Goal: Information Seeking & Learning: Learn about a topic

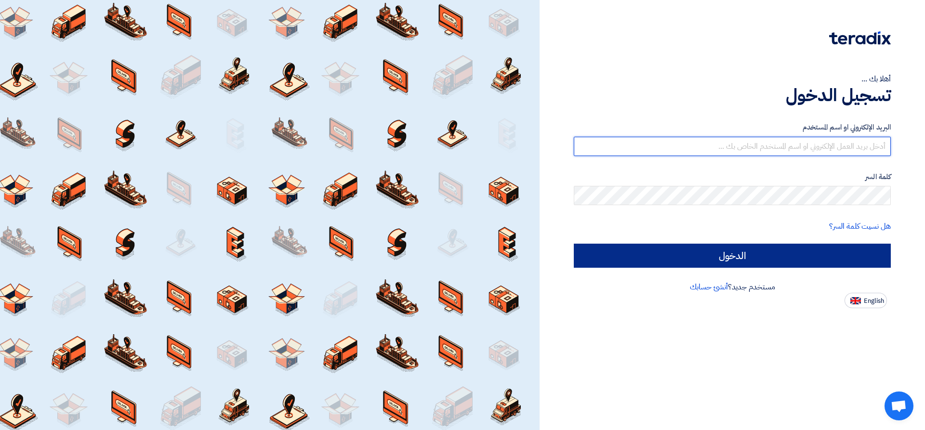
type input "[EMAIL_ADDRESS][DOMAIN_NAME]"
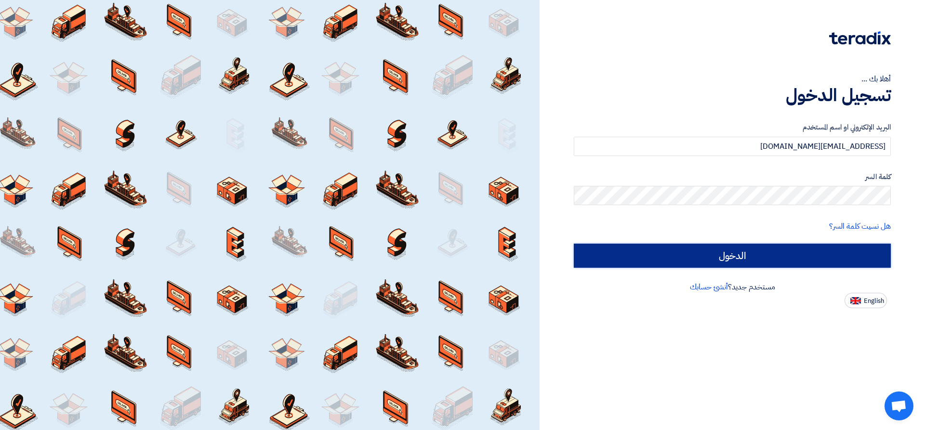
drag, startPoint x: 665, startPoint y: 254, endPoint x: 491, endPoint y: 166, distance: 195.0
click at [665, 254] on input "الدخول" at bounding box center [732, 256] width 317 height 24
type input "Sign in"
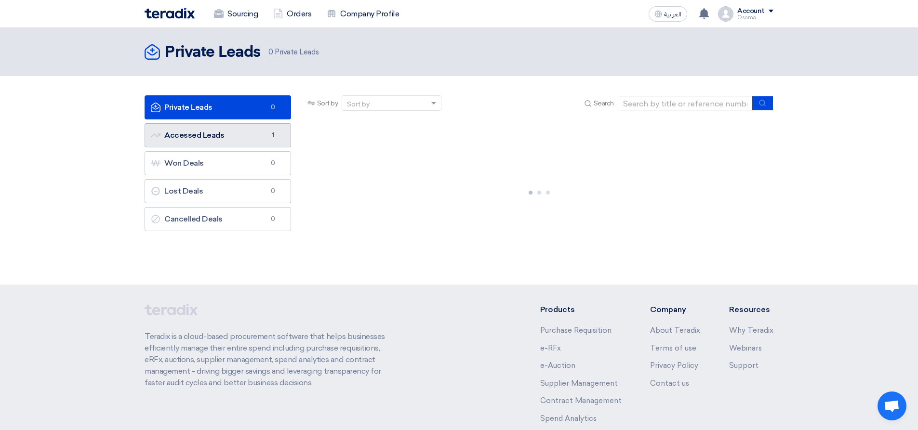
click at [220, 134] on link "Accessed Leads Accessed Leads 1" at bounding box center [218, 135] width 146 height 24
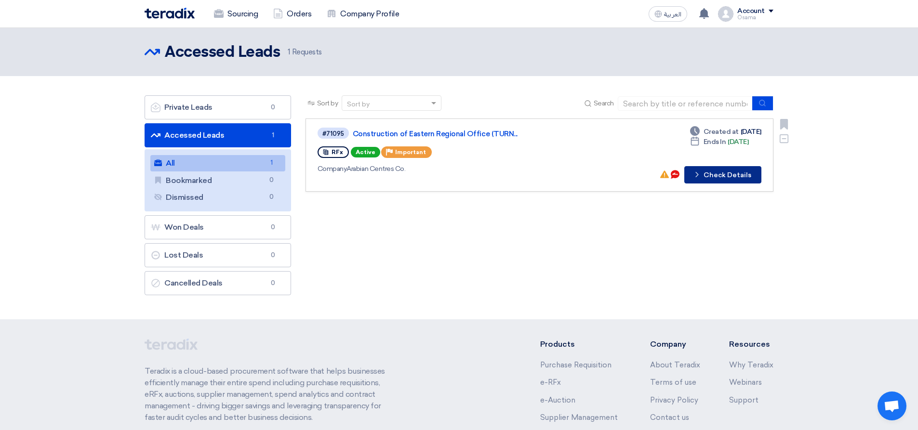
click at [716, 171] on button "Check details Check Details" at bounding box center [722, 174] width 77 height 17
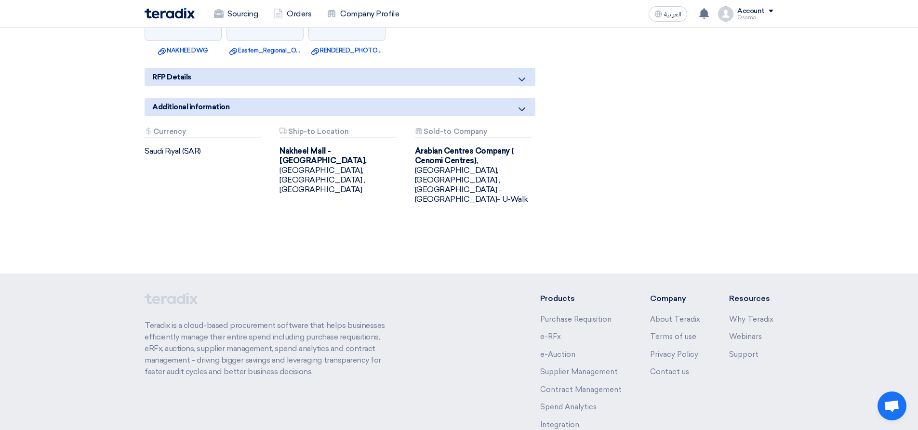
scroll to position [1053, 0]
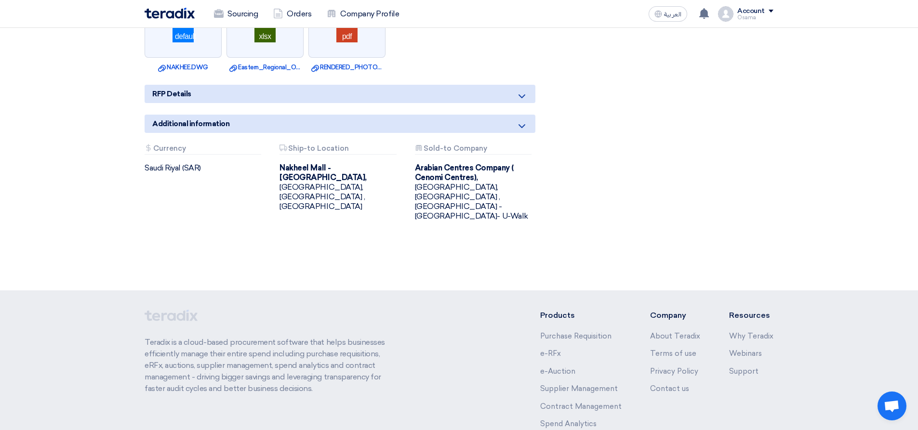
click at [305, 163] on b "Nakheel Mall - [GEOGRAPHIC_DATA]," at bounding box center [322, 172] width 87 height 19
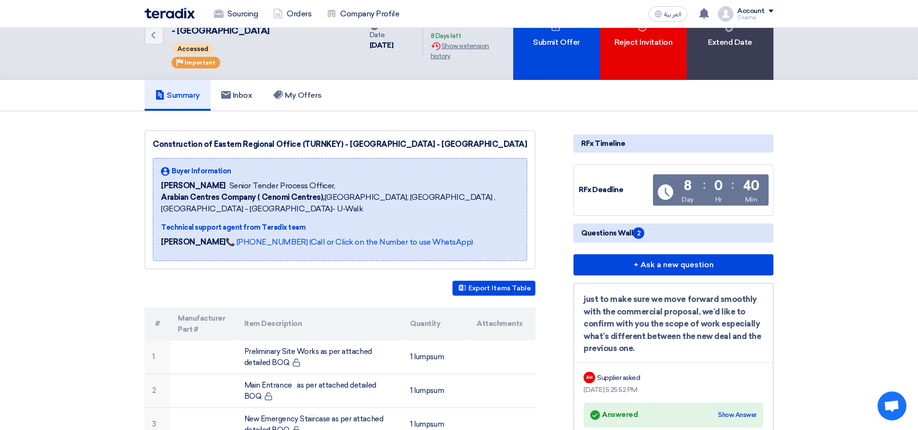
scroll to position [0, 0]
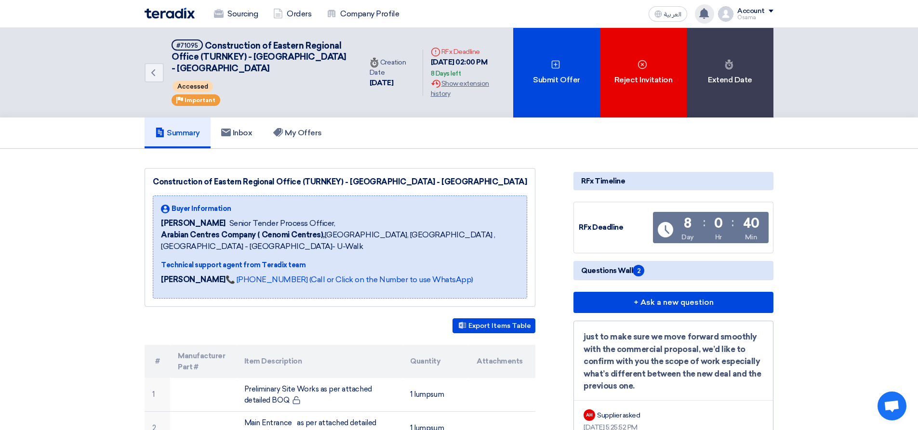
click at [704, 13] on use at bounding box center [704, 13] width 10 height 11
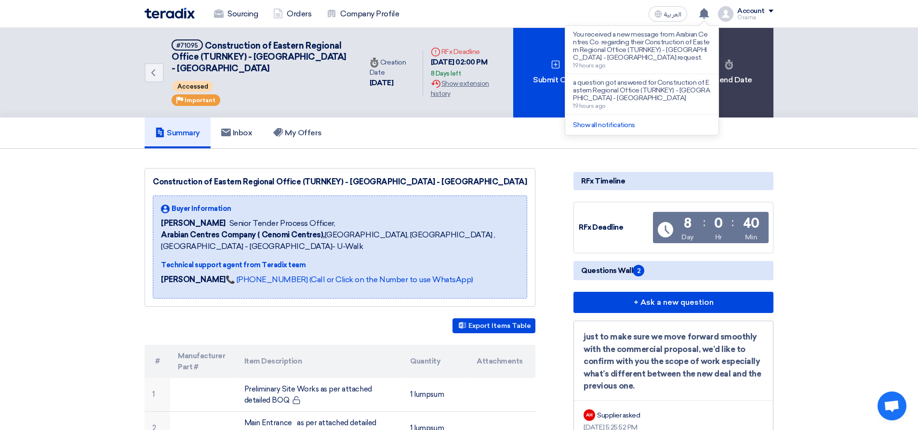
click at [599, 127] on link "Show all notifications" at bounding box center [604, 125] width 62 height 8
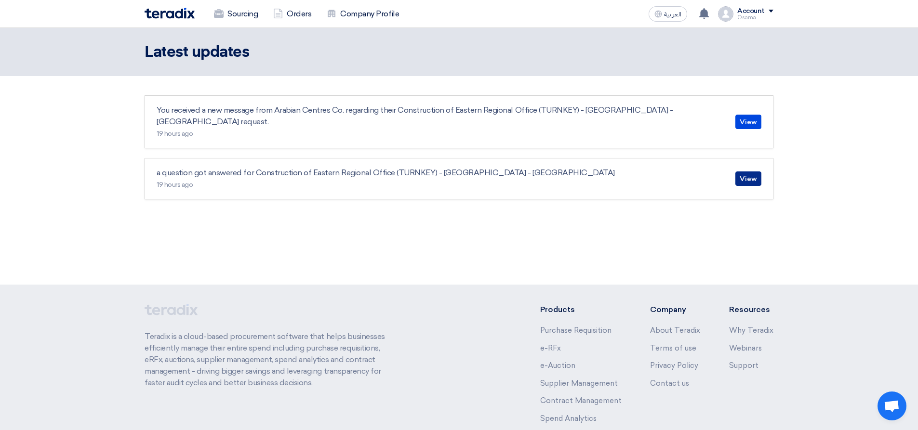
click at [748, 172] on link "View" at bounding box center [748, 179] width 26 height 14
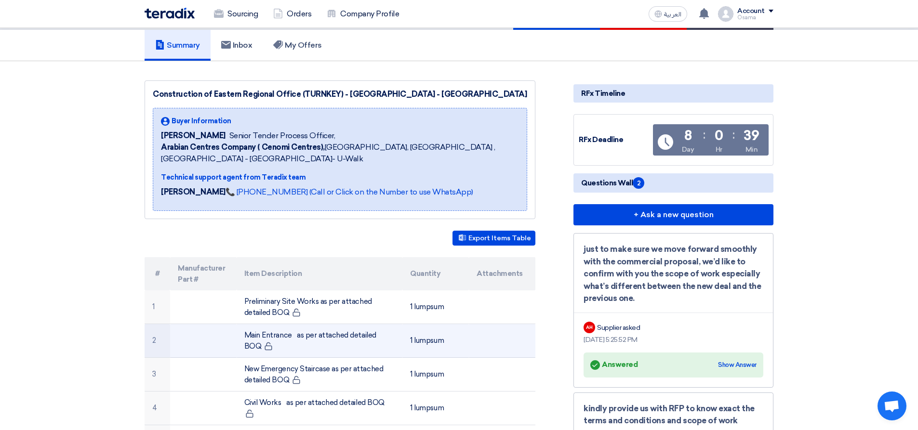
scroll to position [96, 0]
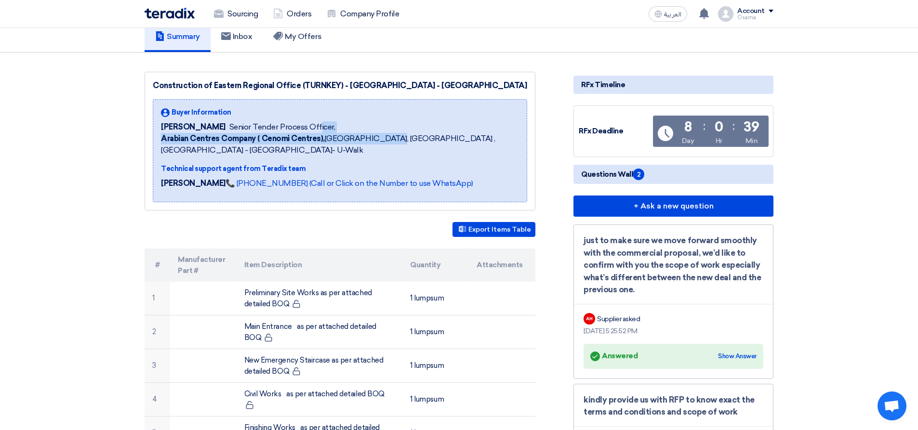
drag, startPoint x: 381, startPoint y: 137, endPoint x: 248, endPoint y: 128, distance: 133.3
click at [245, 126] on div "Buyer Information [PERSON_NAME] Senior Tender Process Officer, Arabian Centres …" at bounding box center [340, 131] width 358 height 49
click at [434, 149] on span "Arabian Centres Company ( [GEOGRAPHIC_DATA]), [GEOGRAPHIC_DATA], [GEOGRAPHIC_DA…" at bounding box center [340, 144] width 358 height 23
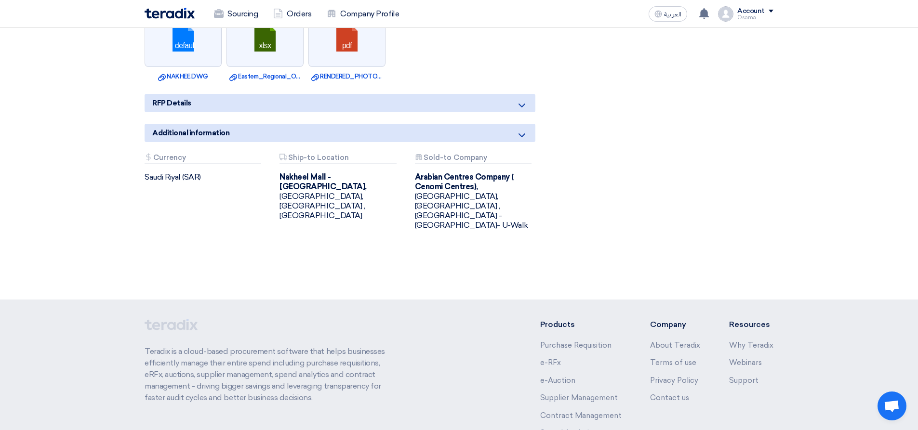
scroll to position [1101, 0]
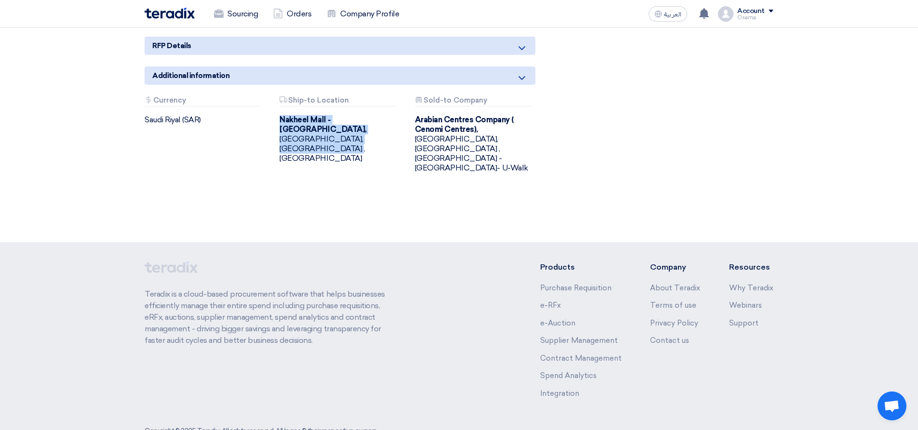
drag, startPoint x: 369, startPoint y: 118, endPoint x: 278, endPoint y: 100, distance: 92.2
click at [278, 100] on div "Attachments Ship-to Location [GEOGRAPHIC_DATA] - [GEOGRAPHIC_DATA], [GEOGRAPHIC…" at bounding box center [339, 134] width 135 height 77
copy div "[GEOGRAPHIC_DATA] - [GEOGRAPHIC_DATA], [GEOGRAPHIC_DATA], [GEOGRAPHIC_DATA] ,[G…"
